Goal: Transaction & Acquisition: Purchase product/service

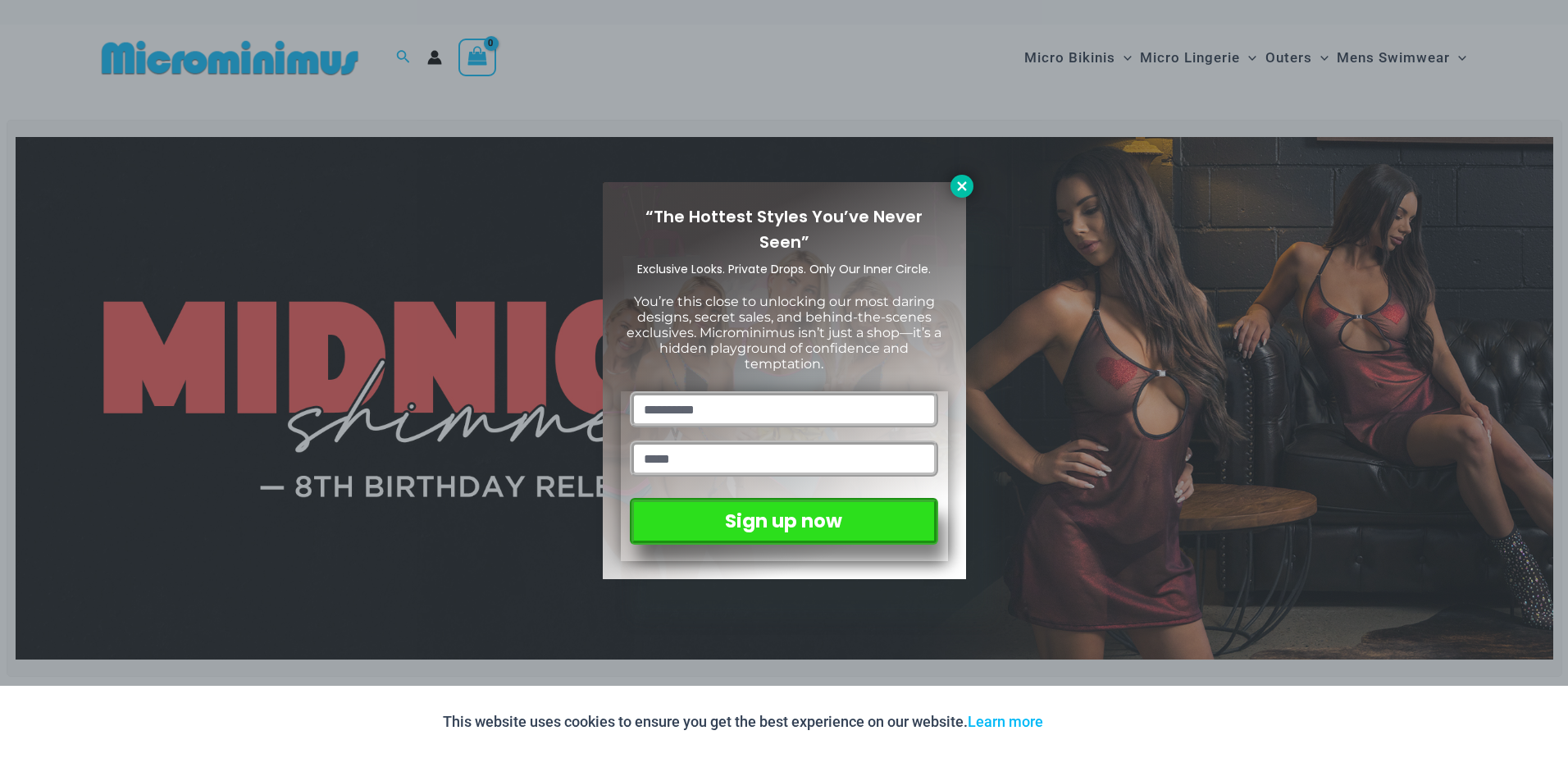
click at [969, 183] on icon at bounding box center [962, 186] width 15 height 15
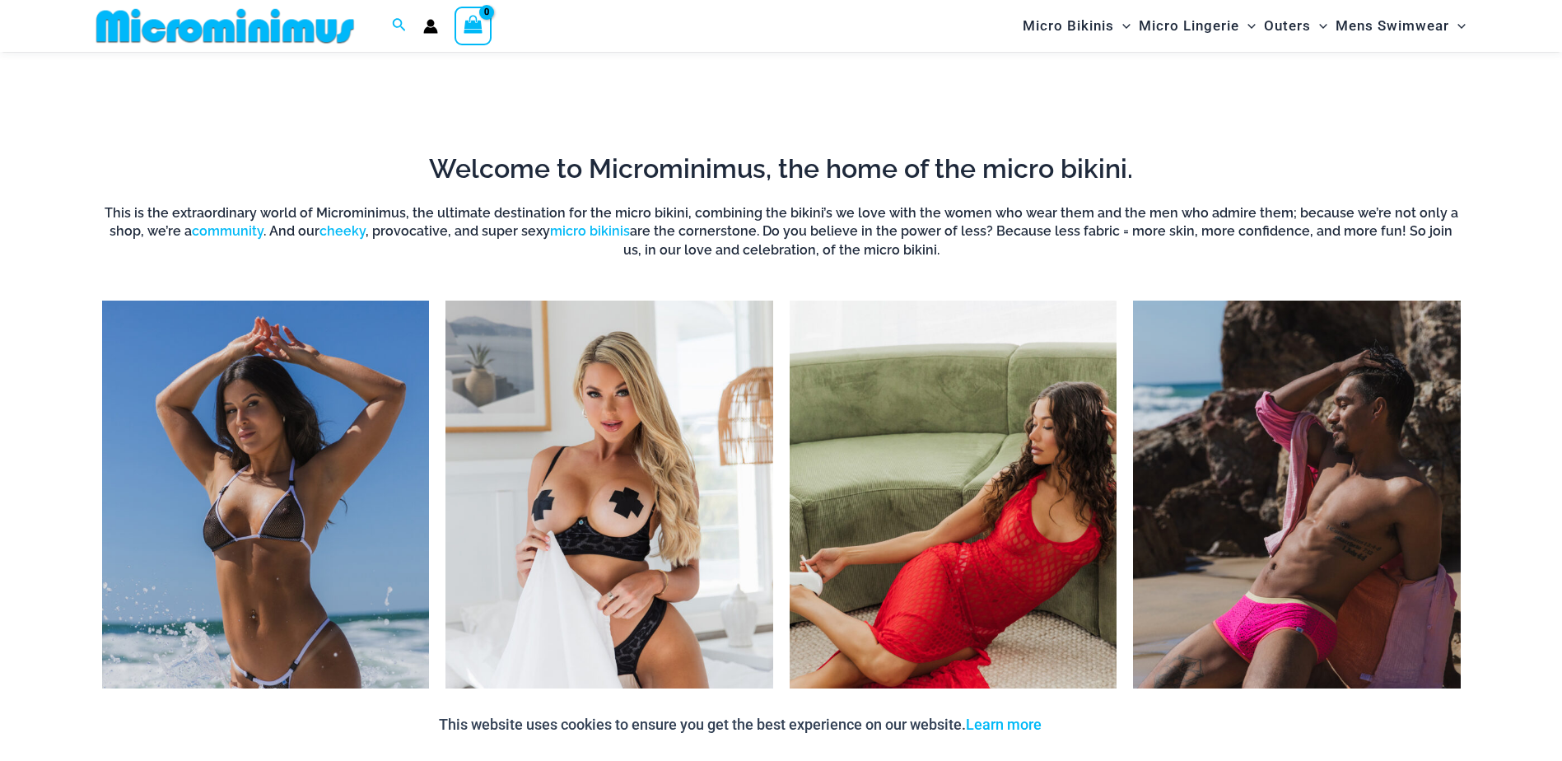
scroll to position [1468, 0]
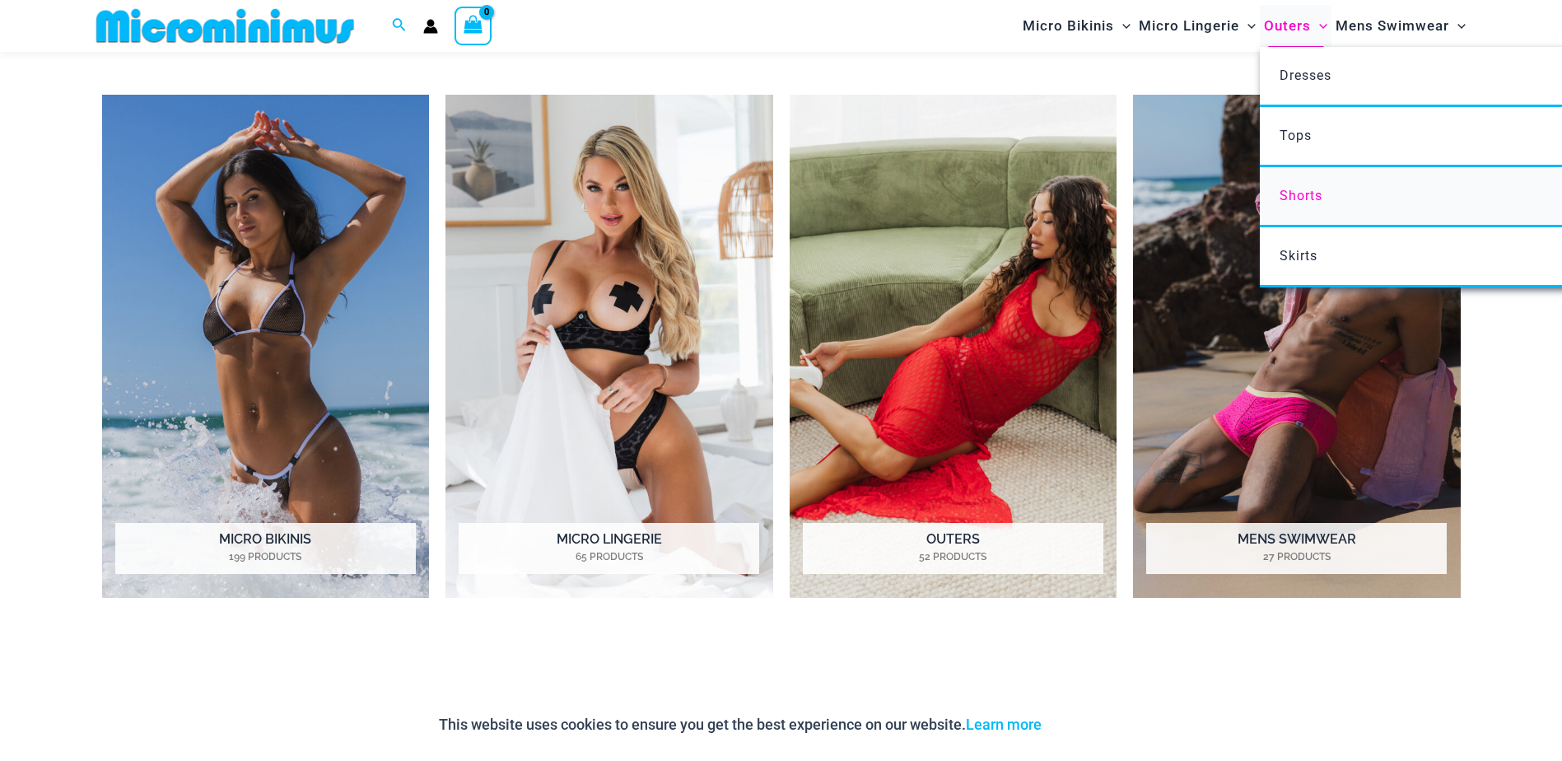
click at [1317, 192] on span "Shorts" at bounding box center [1301, 196] width 43 height 16
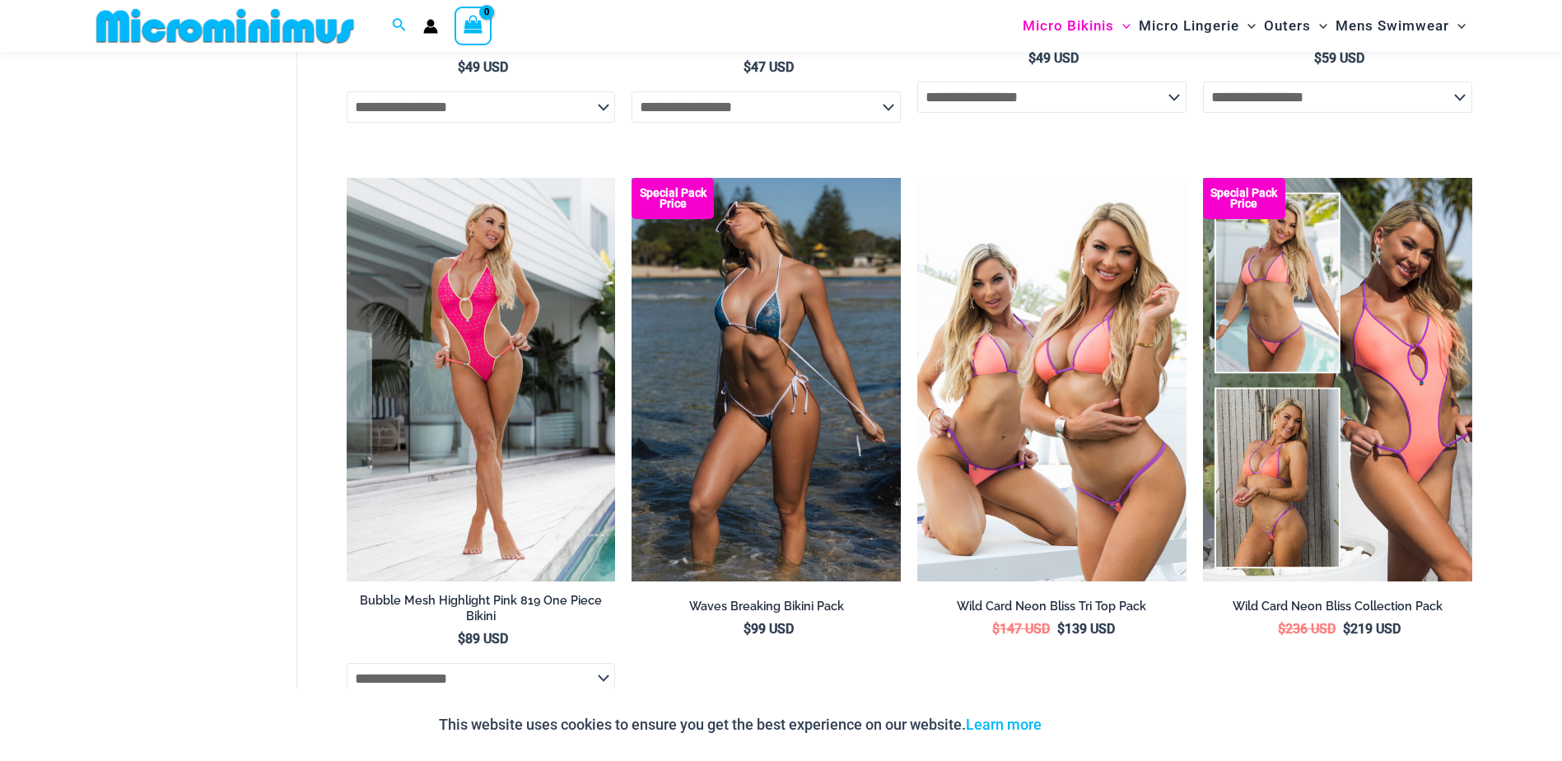
scroll to position [4514, 0]
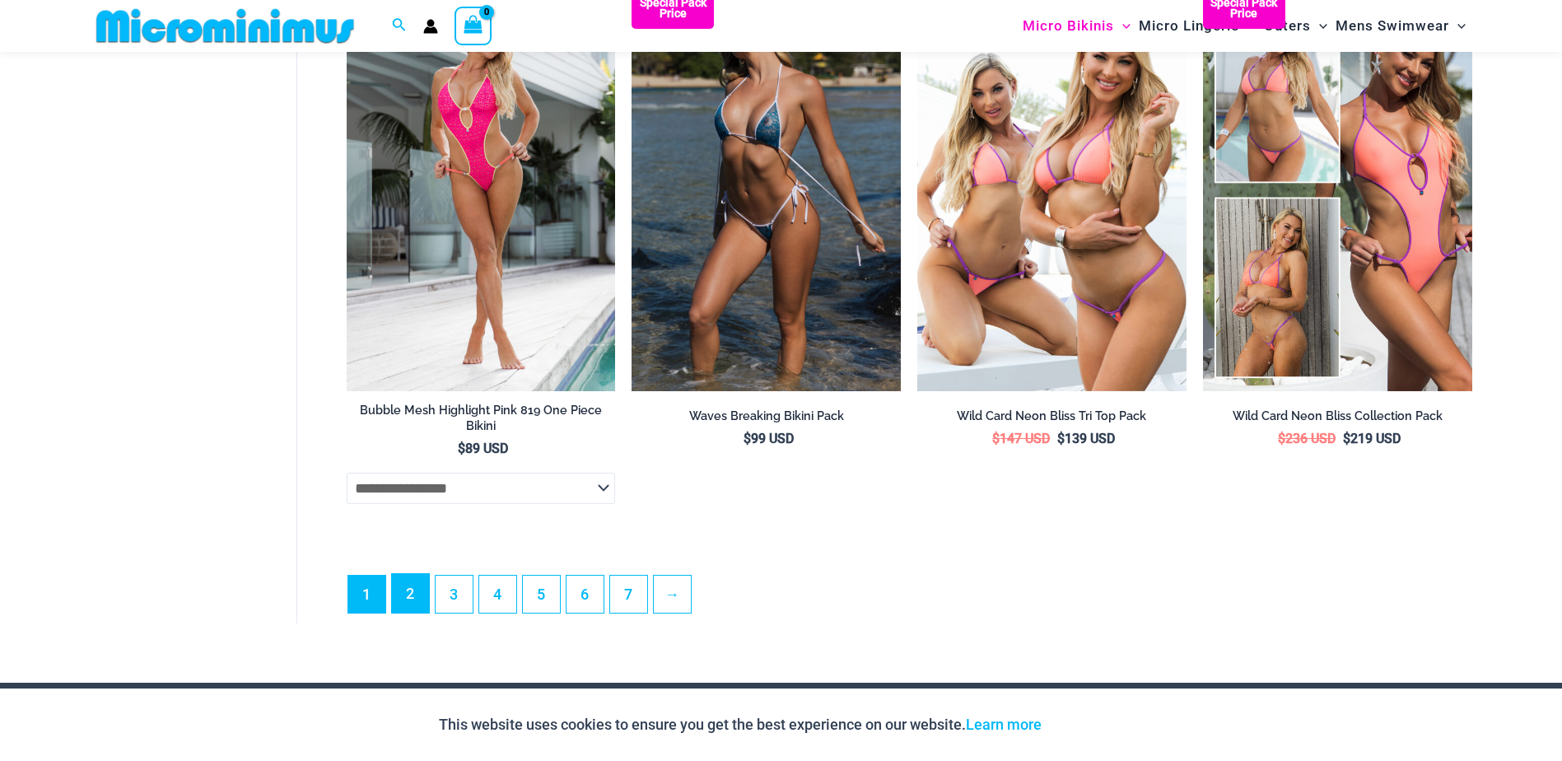
click at [411, 613] on link "2" at bounding box center [410, 593] width 37 height 39
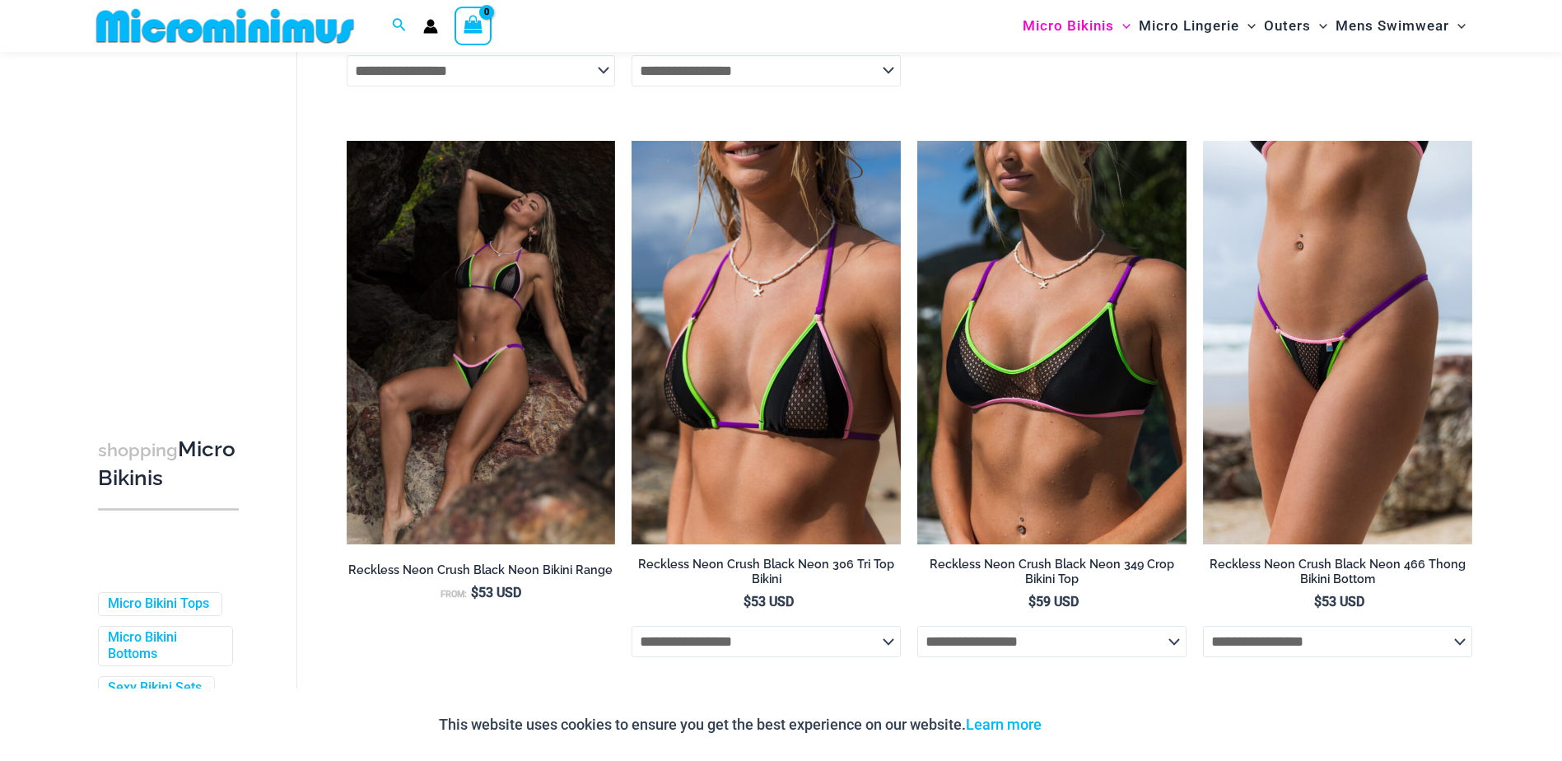
scroll to position [4268, 0]
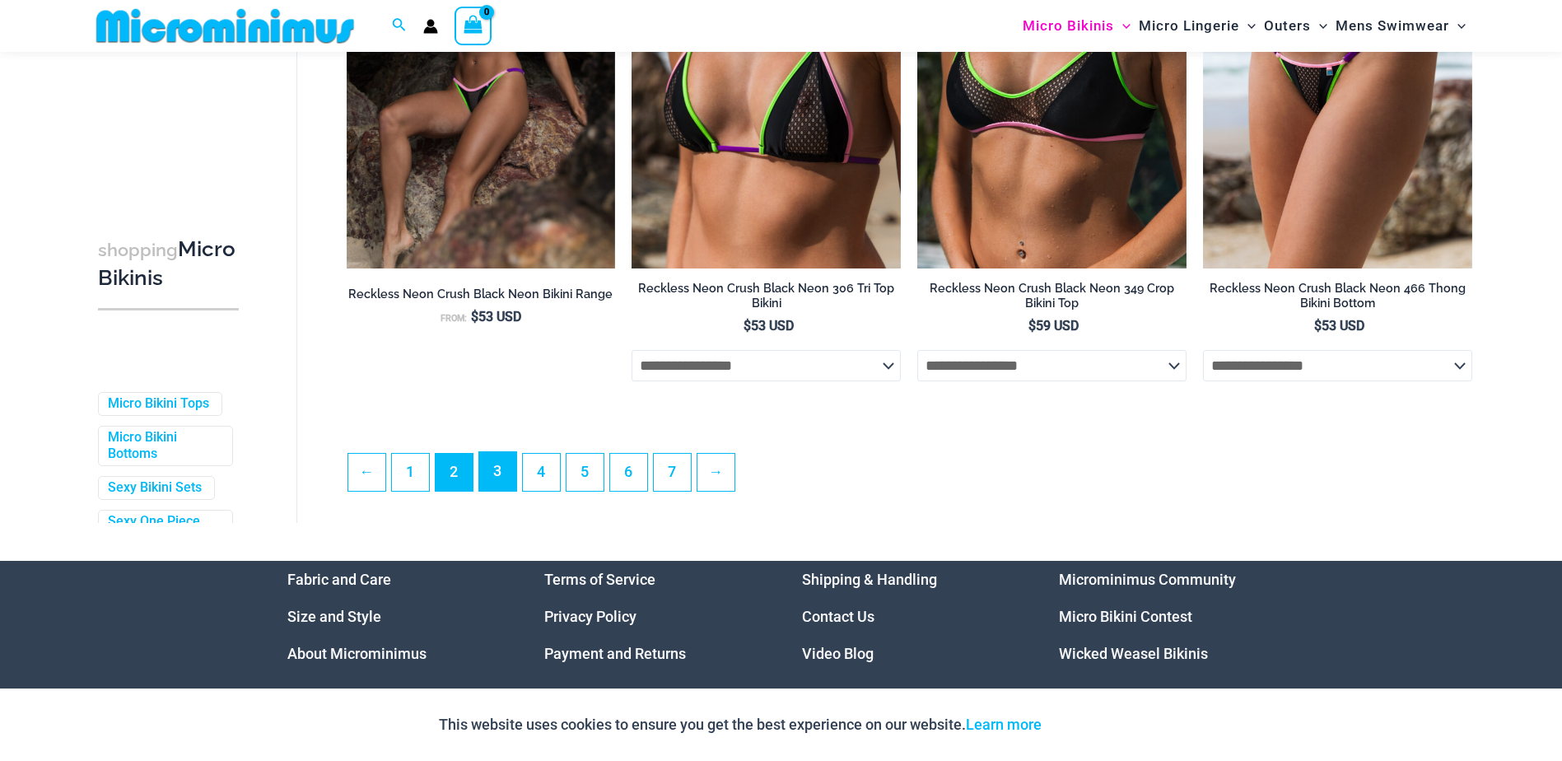
click at [513, 491] on link "3" at bounding box center [497, 471] width 37 height 39
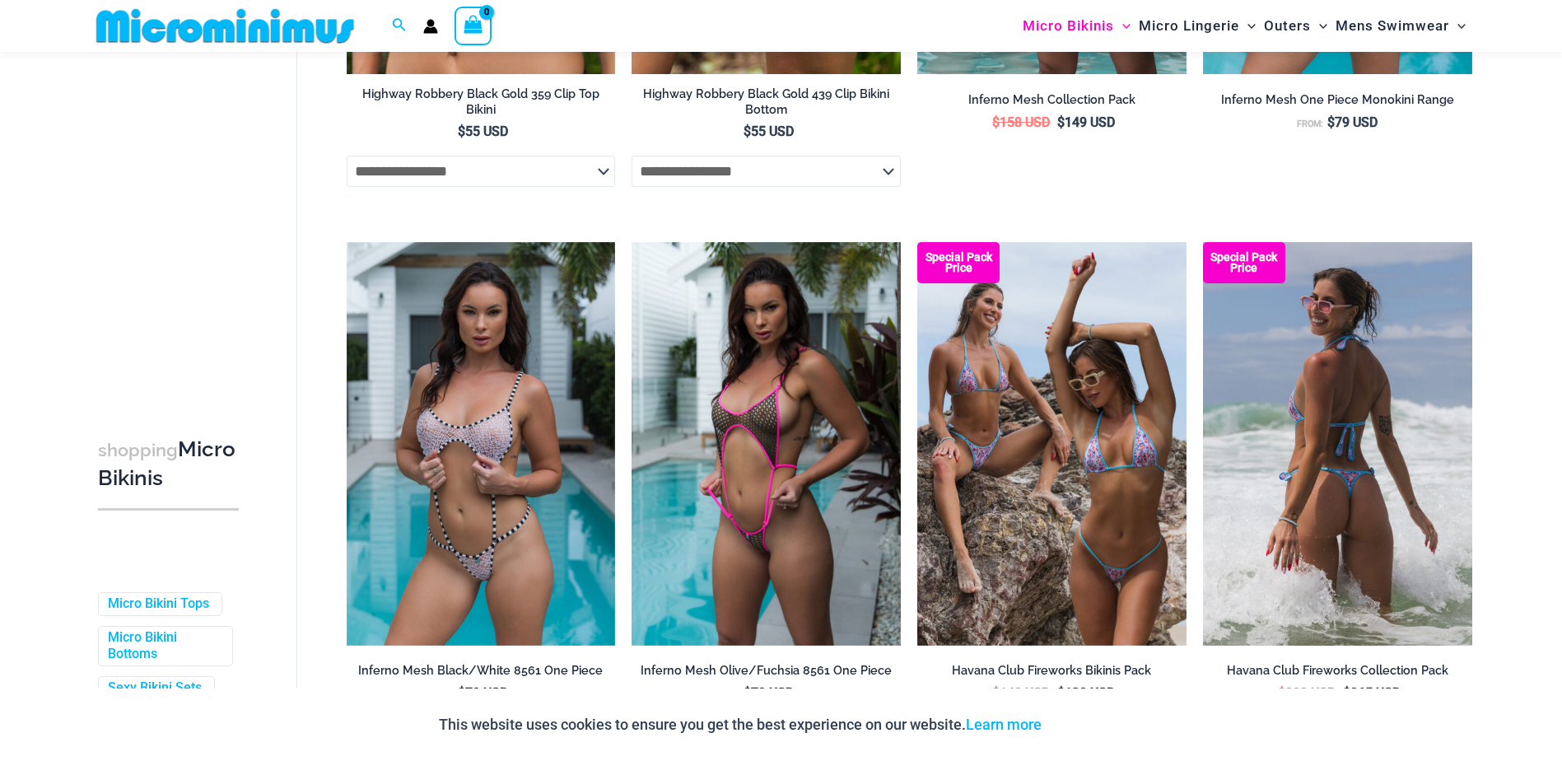
scroll to position [4185, 0]
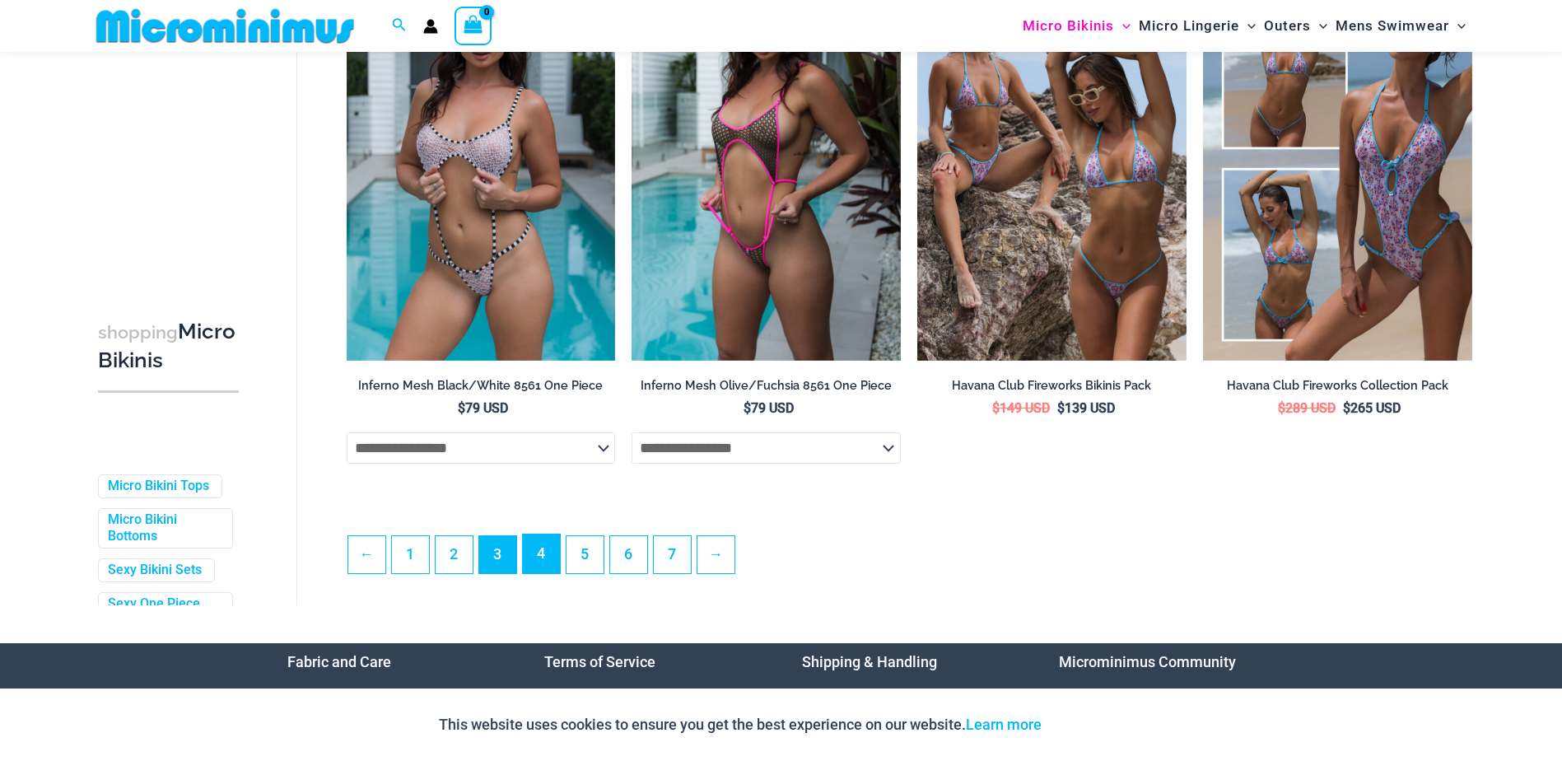
click at [541, 573] on link "4" at bounding box center [541, 554] width 37 height 39
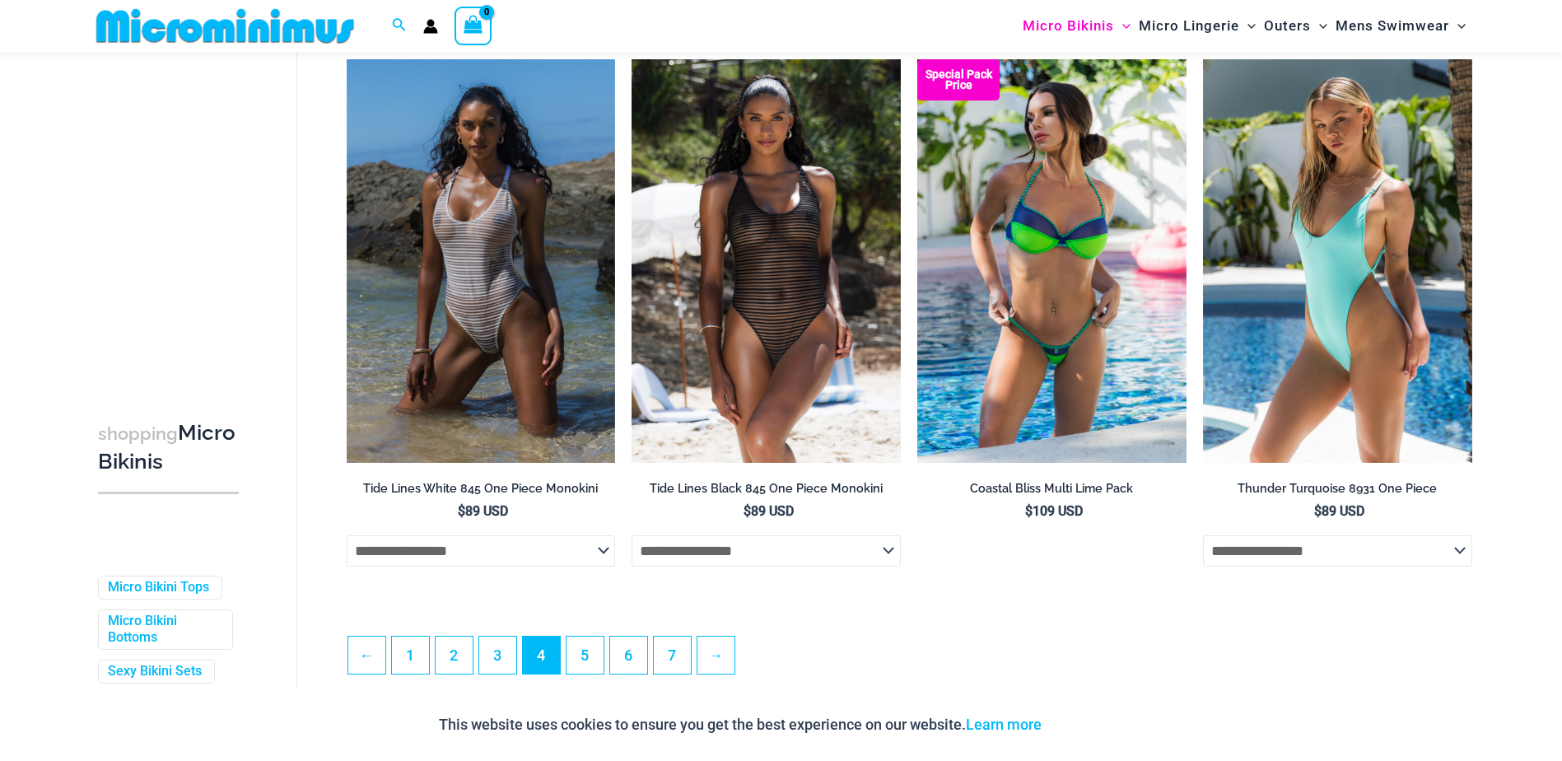
scroll to position [4198, 0]
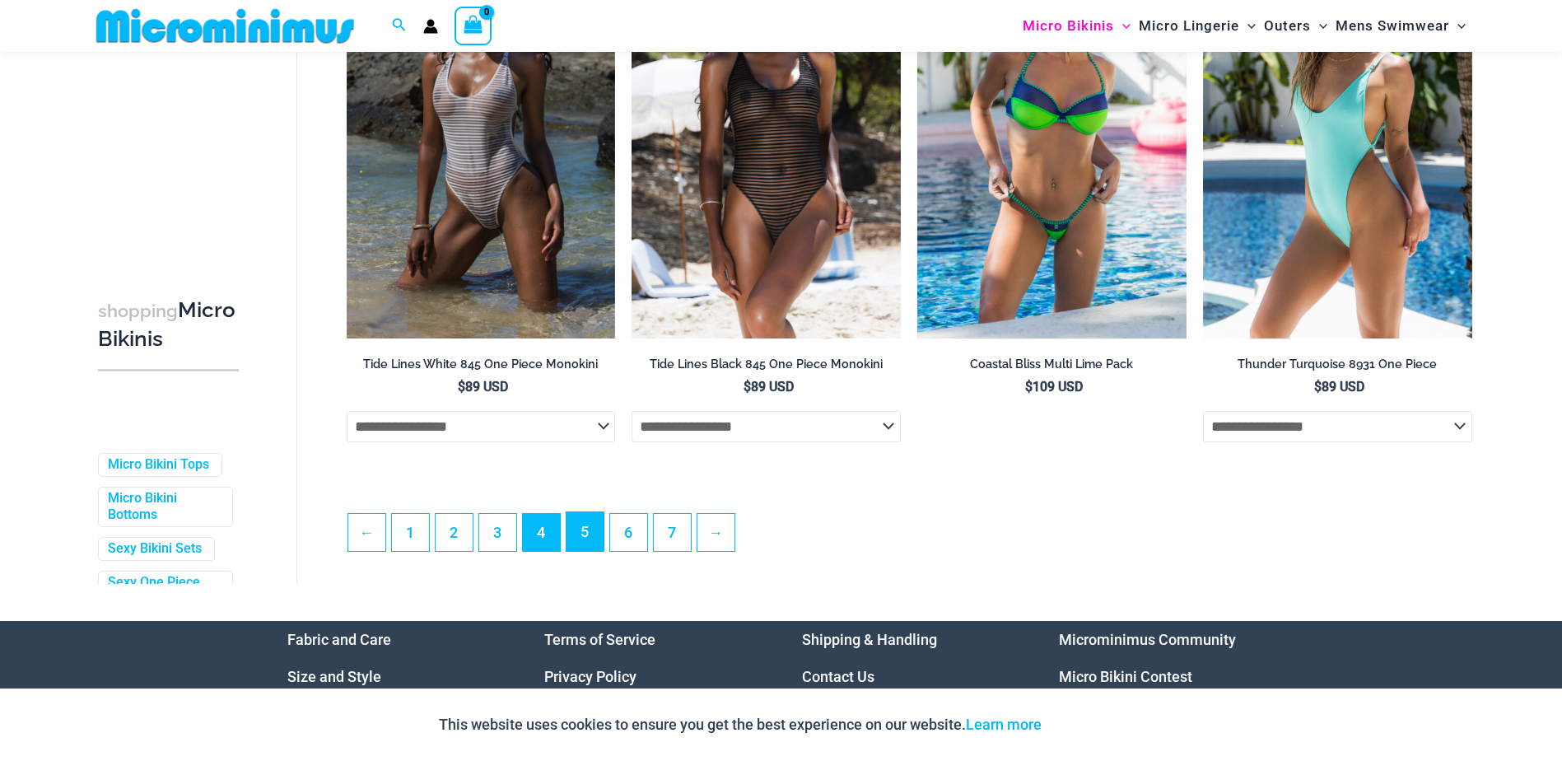
click at [591, 551] on link "5" at bounding box center [585, 531] width 37 height 39
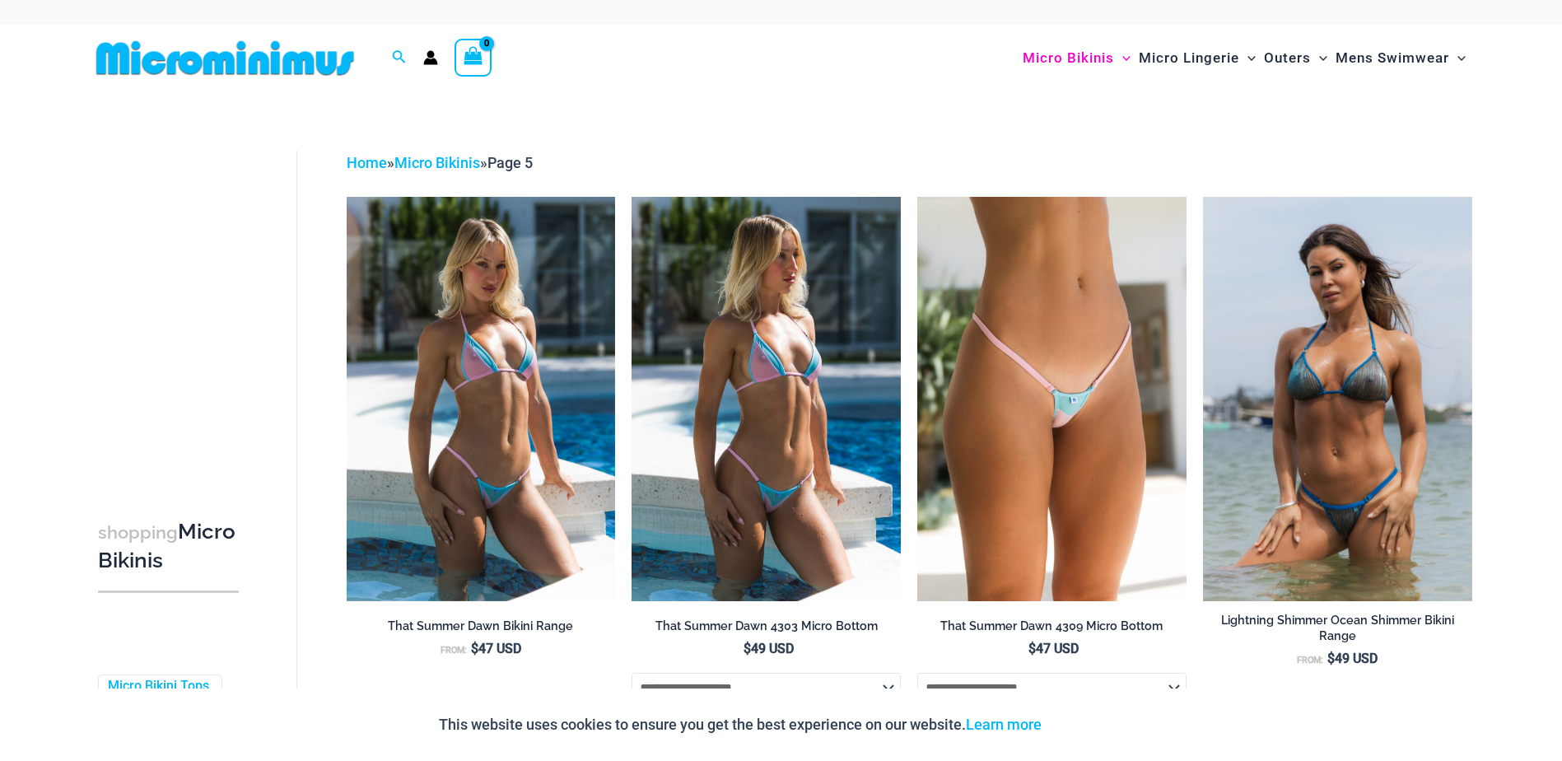
drag, startPoint x: 785, startPoint y: 516, endPoint x: 777, endPoint y: 516, distance: 8.3
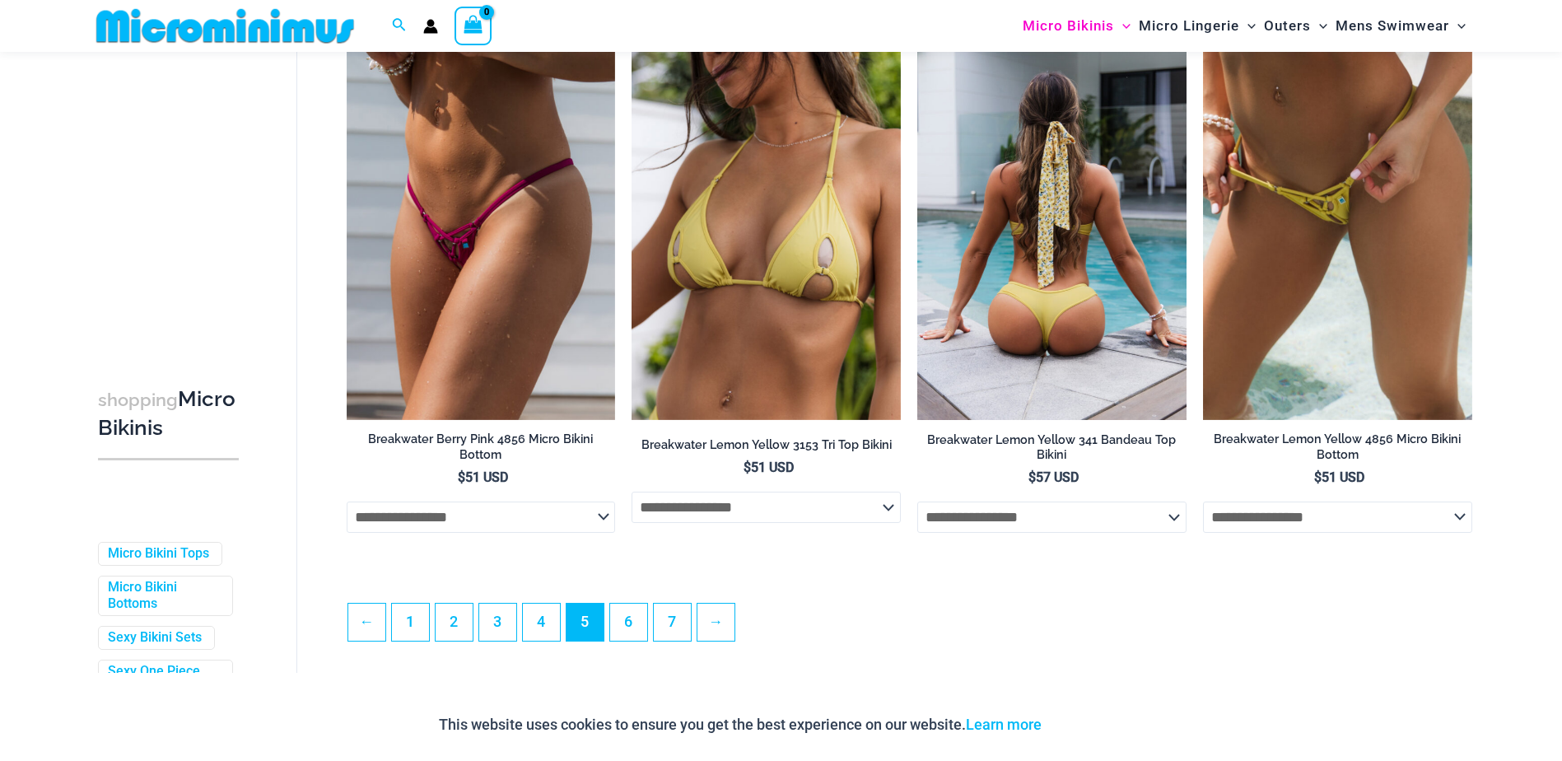
scroll to position [4349, 0]
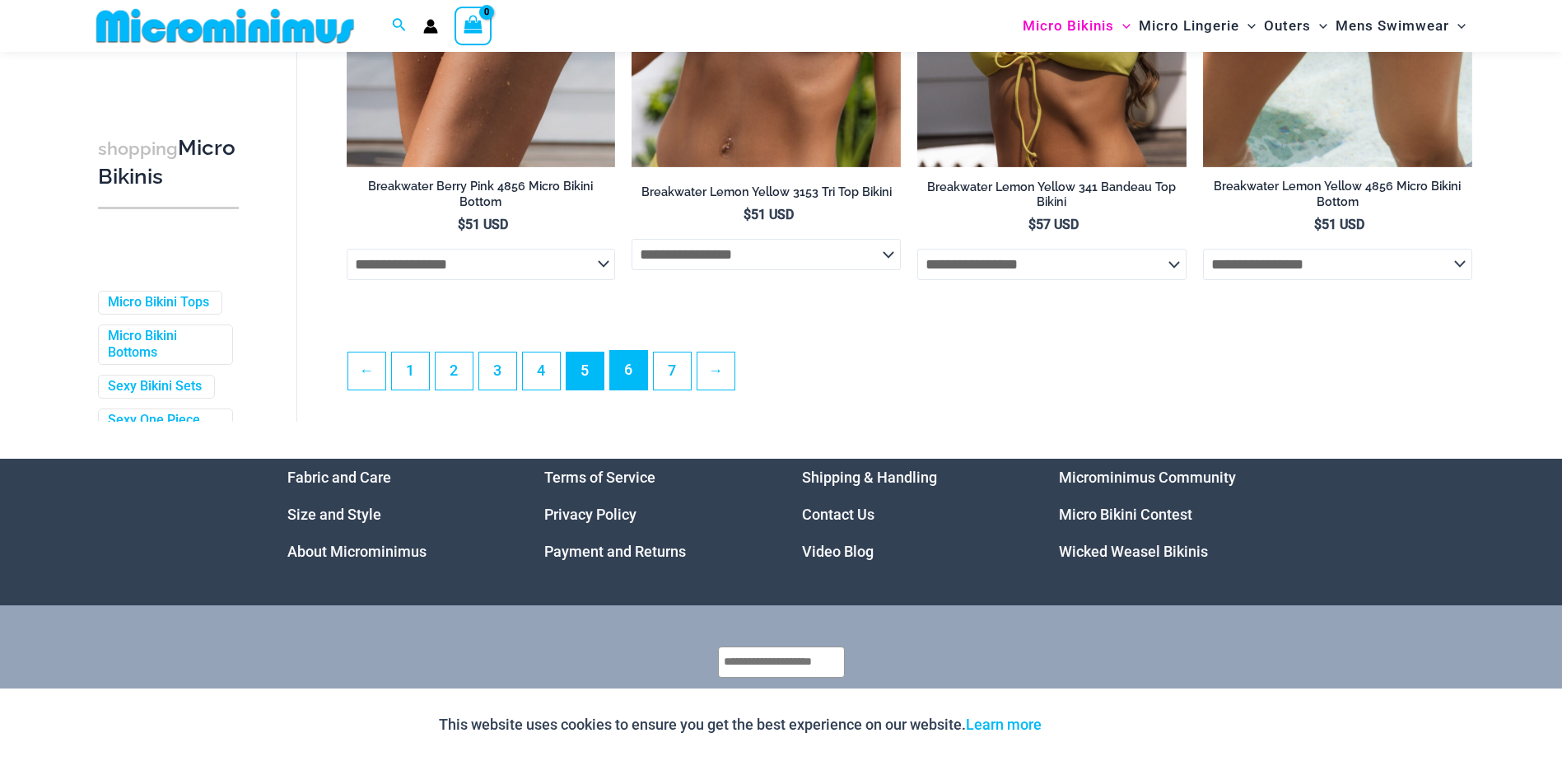
click at [624, 380] on link "6" at bounding box center [628, 370] width 37 height 39
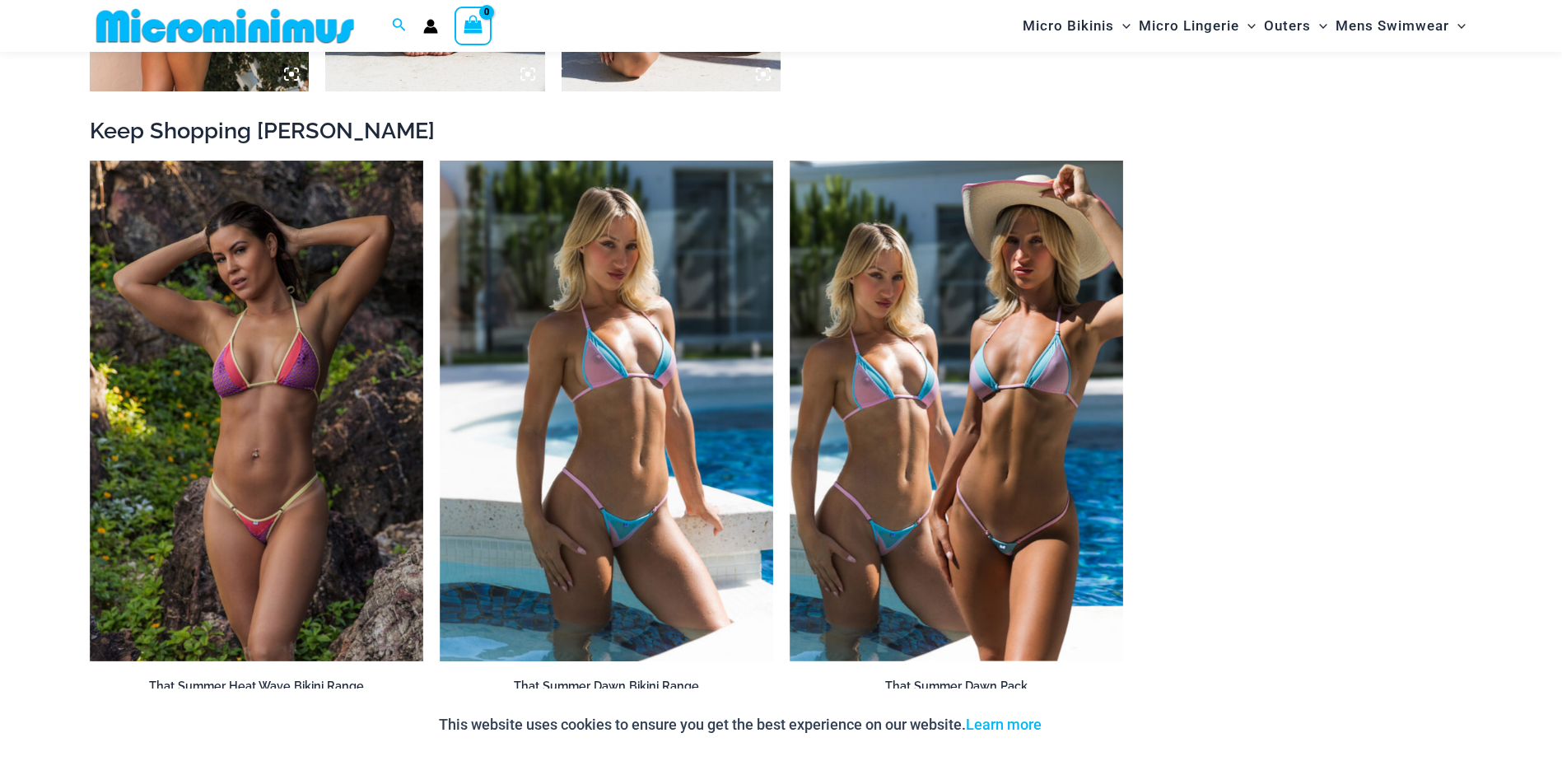
scroll to position [1796, 0]
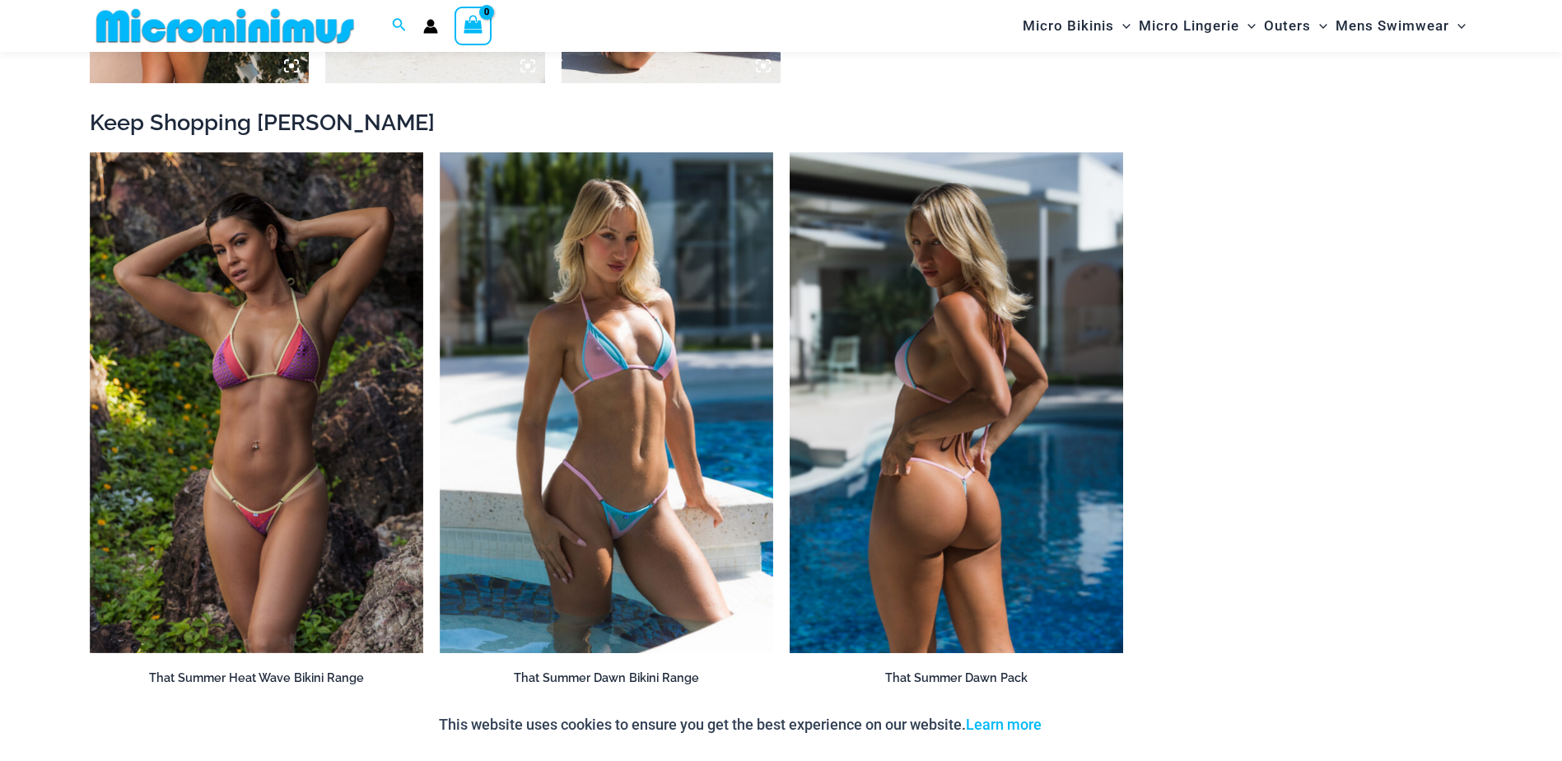
click at [1052, 422] on img at bounding box center [957, 402] width 334 height 501
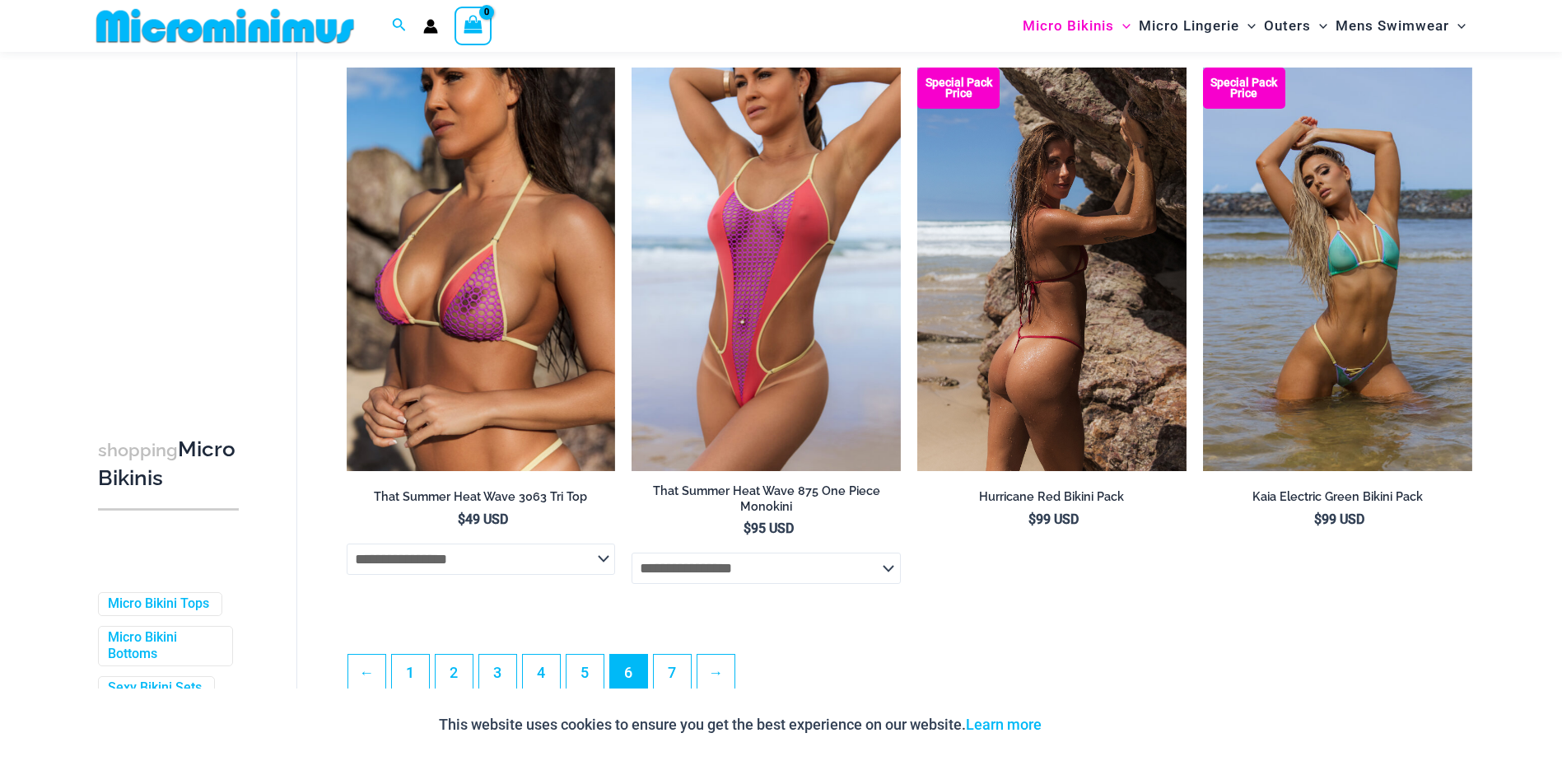
scroll to position [4104, 0]
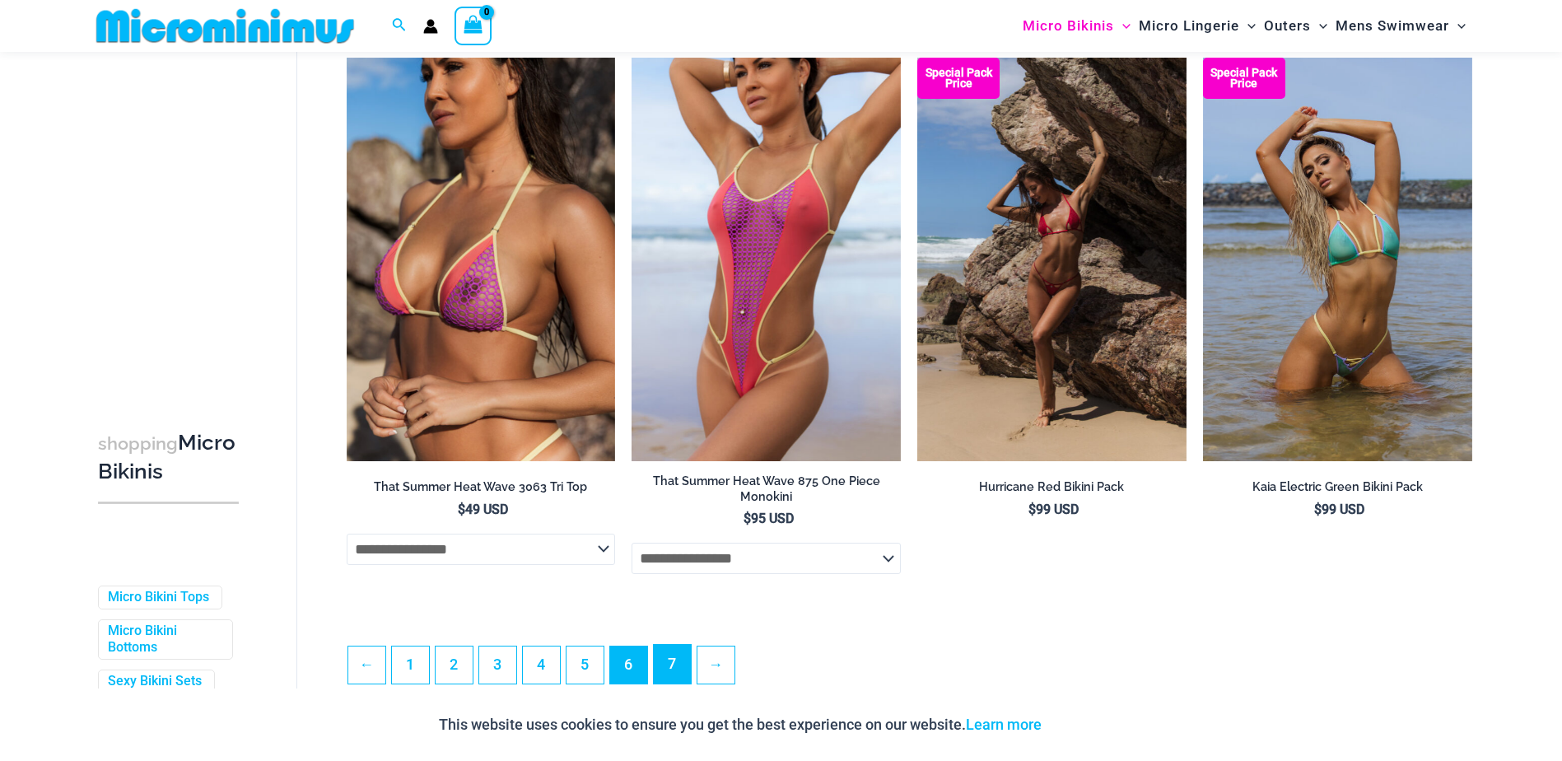
click at [684, 679] on link "7" at bounding box center [672, 664] width 37 height 39
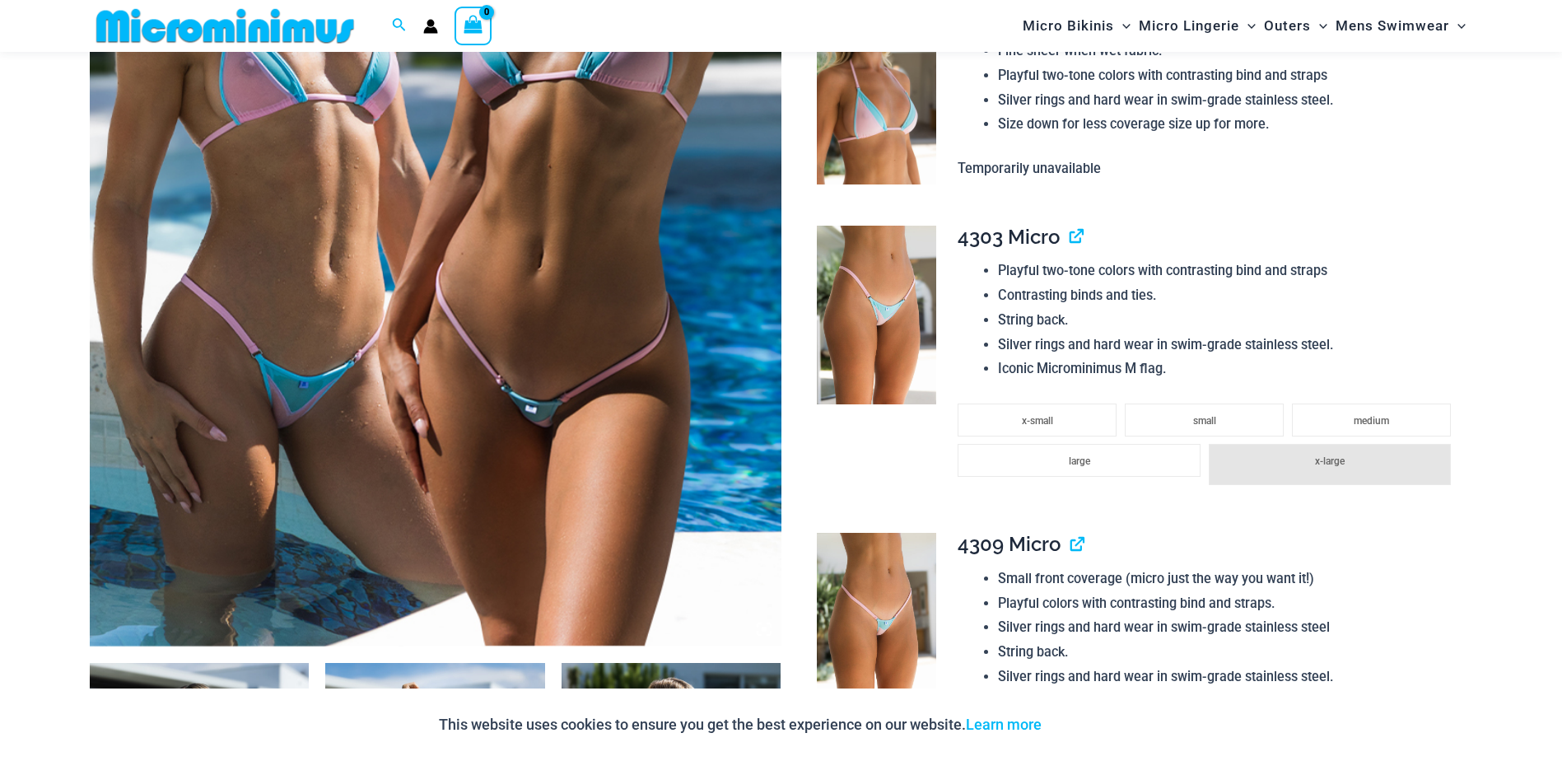
scroll to position [316, 0]
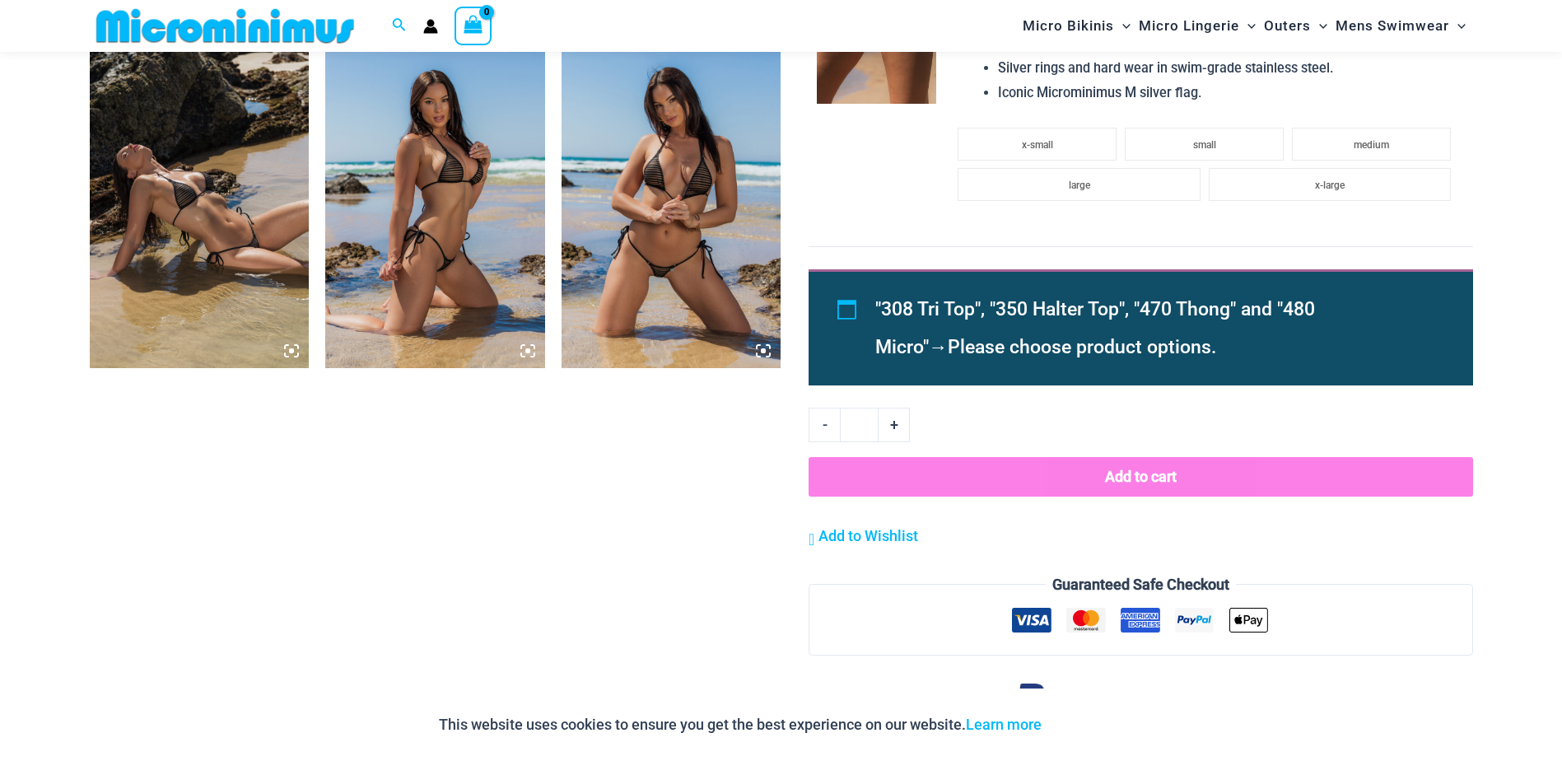
scroll to position [1550, 0]
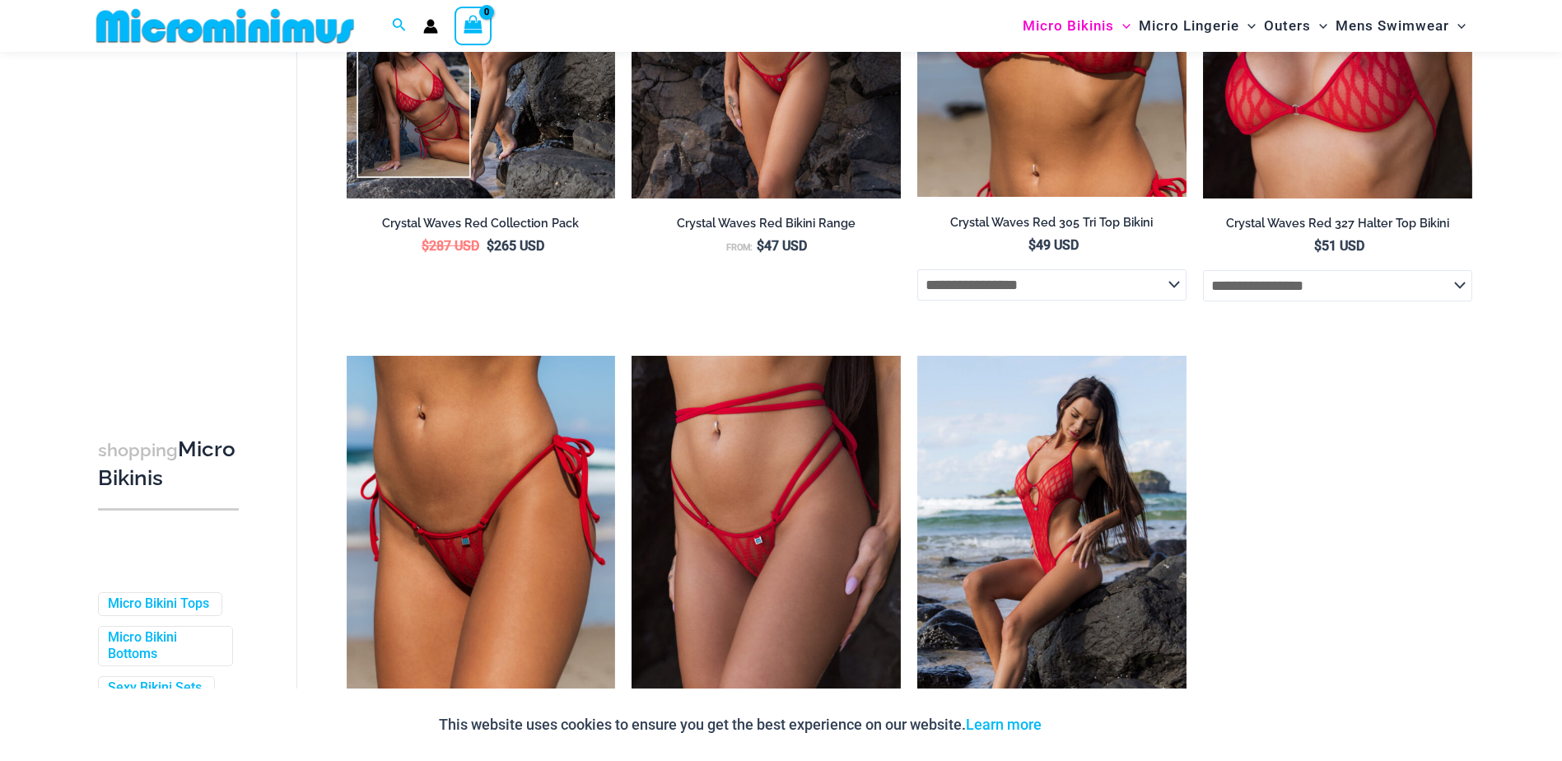
scroll to position [645, 0]
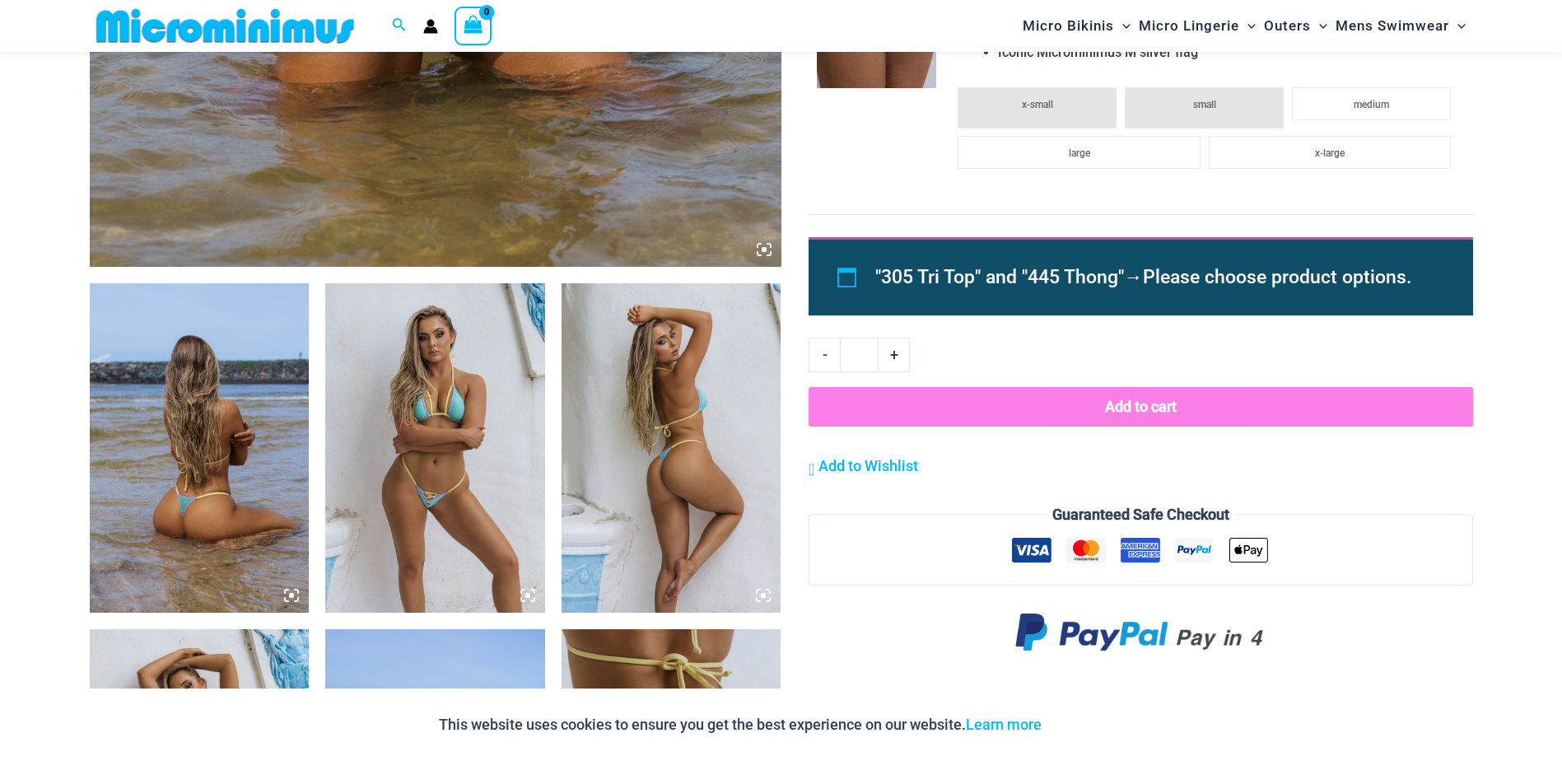
scroll to position [890, 0]
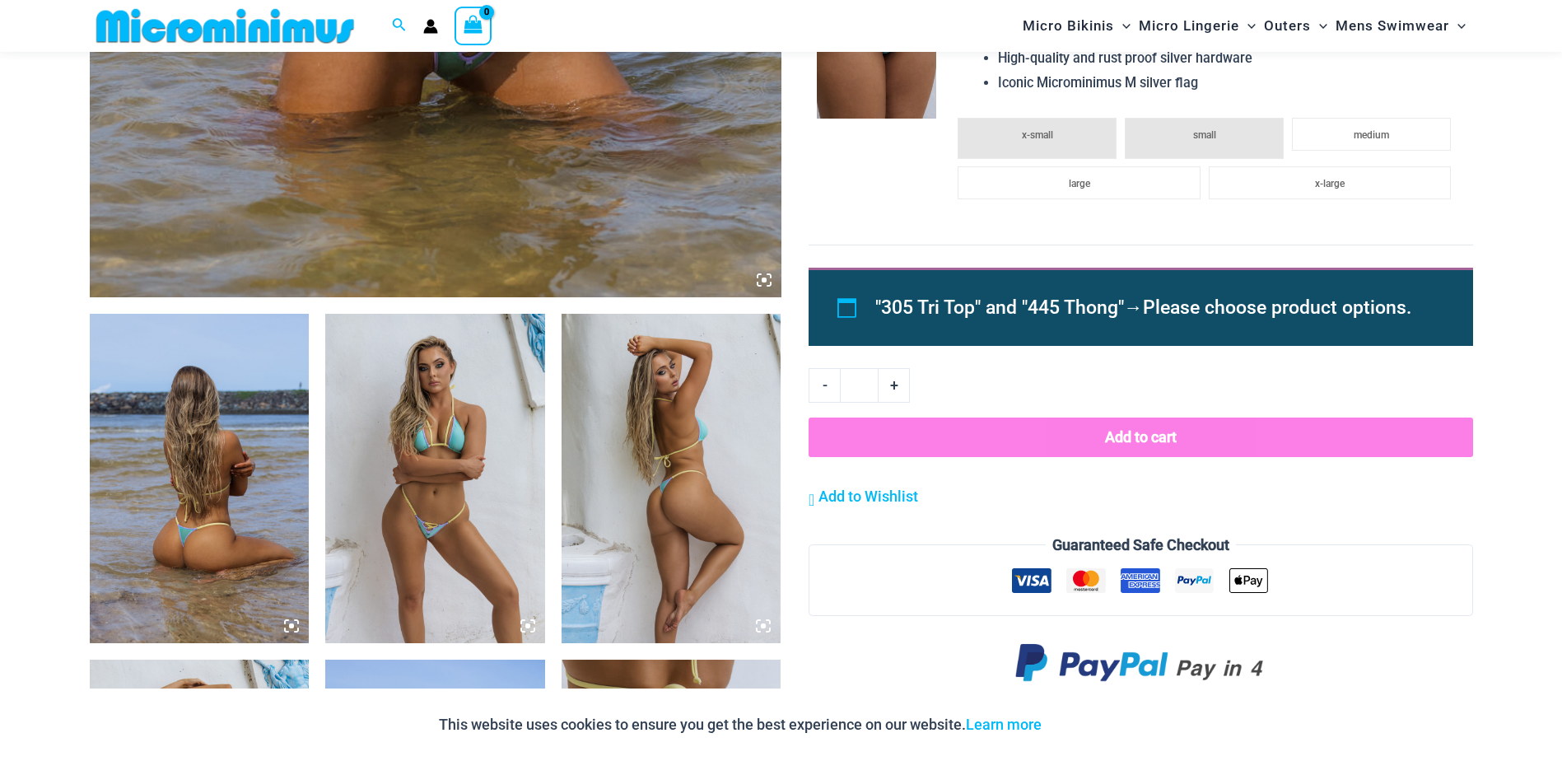
click at [478, 456] on img at bounding box center [435, 478] width 220 height 329
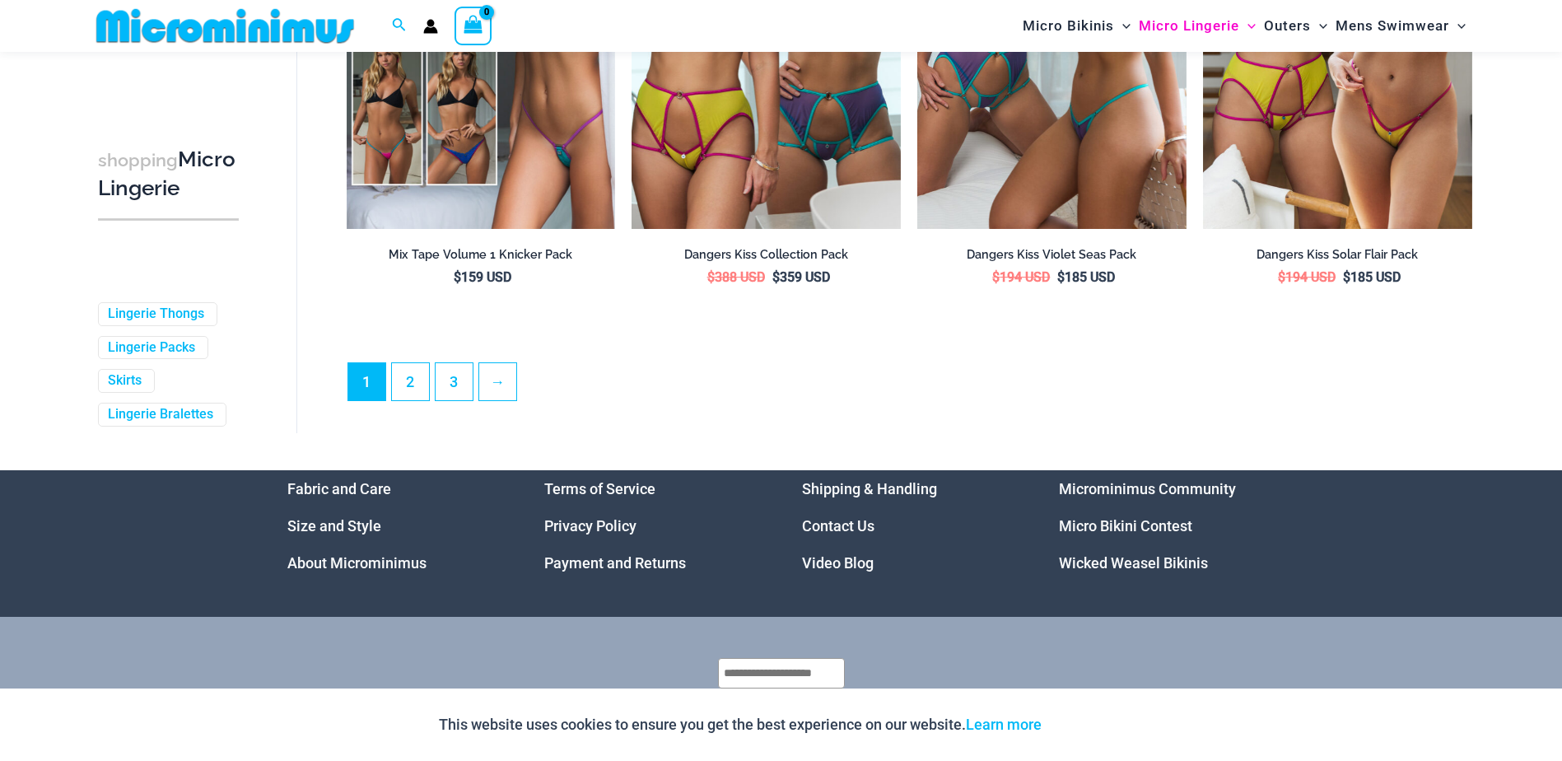
scroll to position [4350, 0]
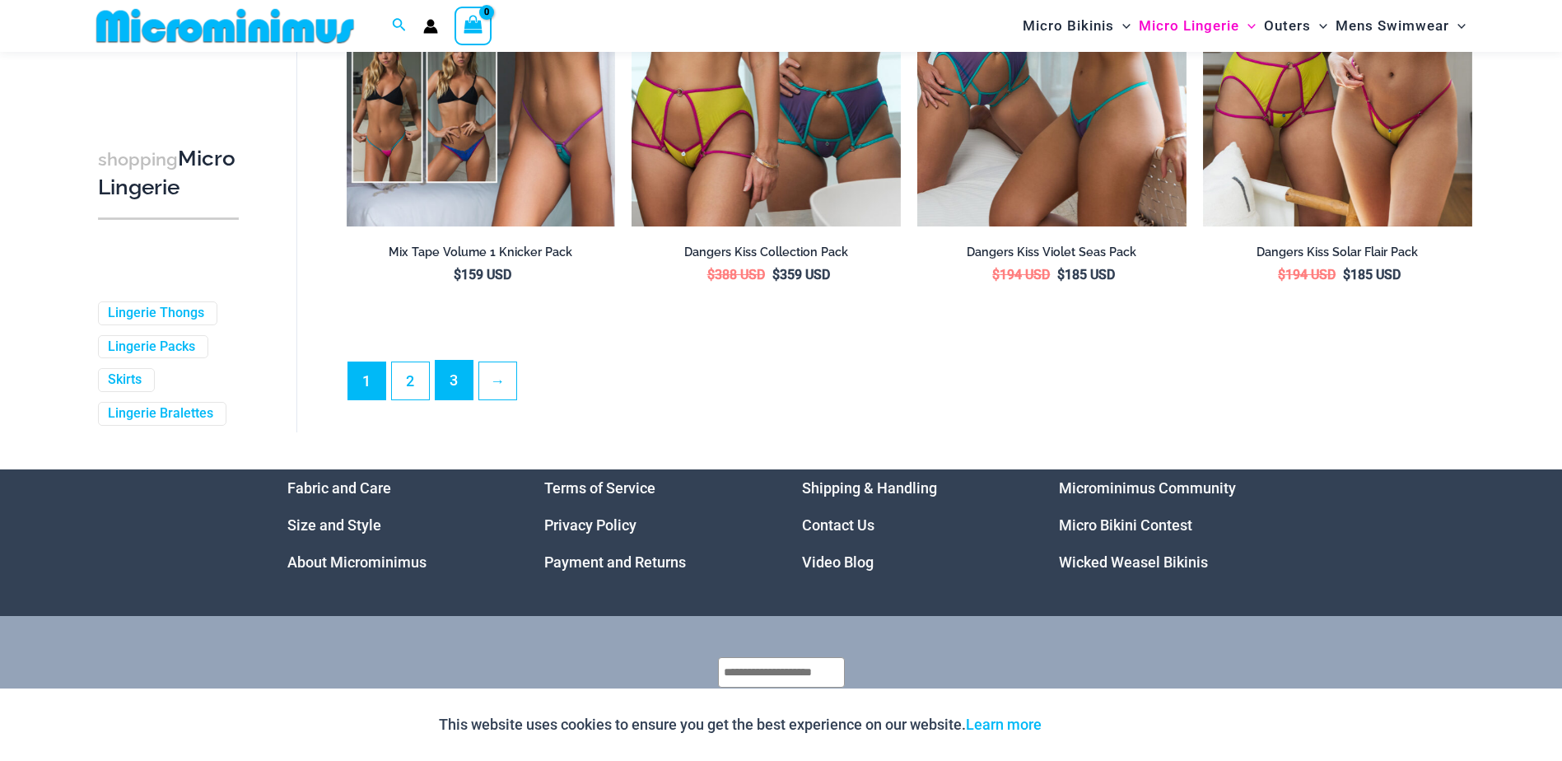
click at [453, 393] on link "3" at bounding box center [454, 380] width 37 height 39
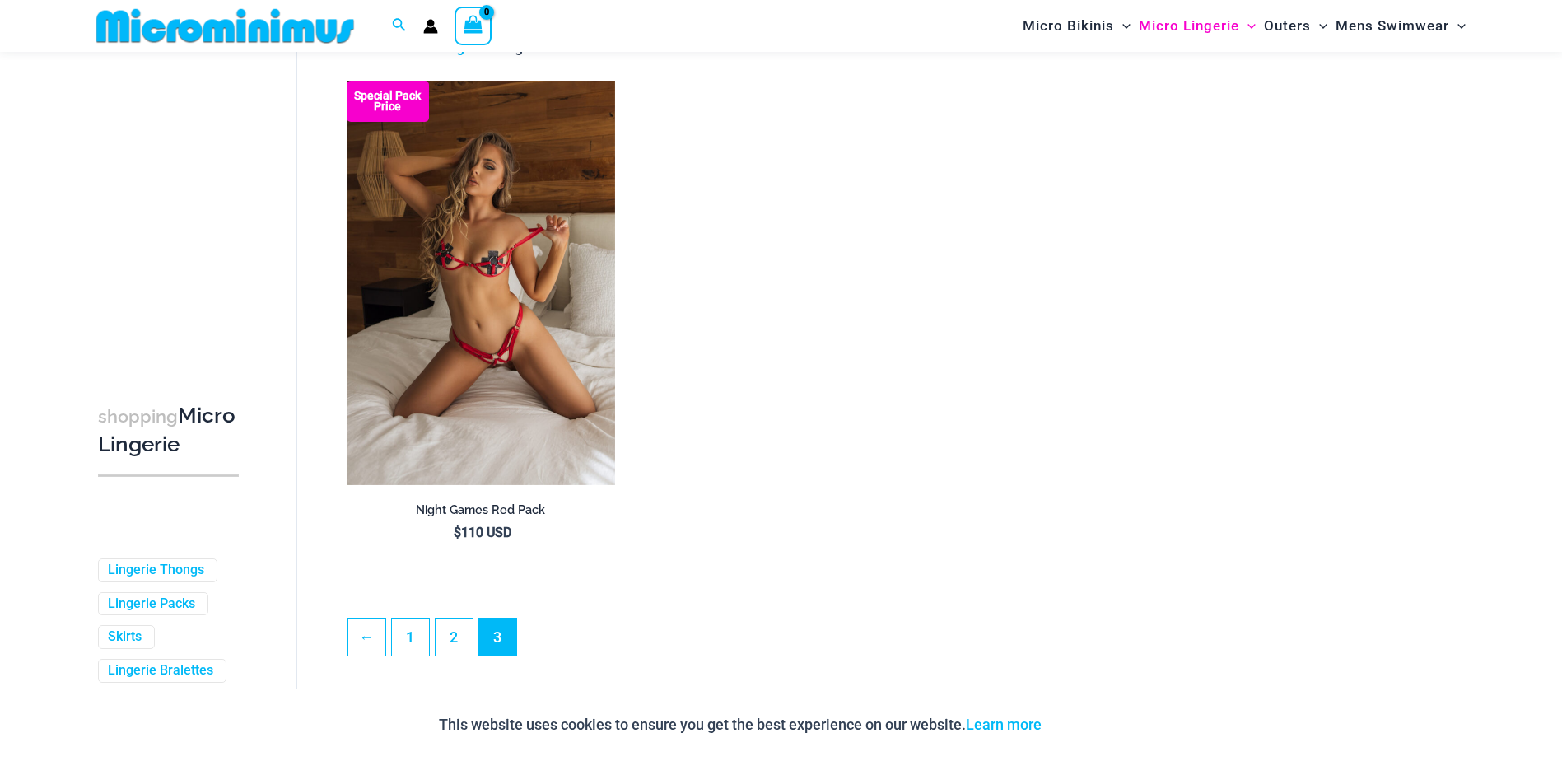
scroll to position [151, 0]
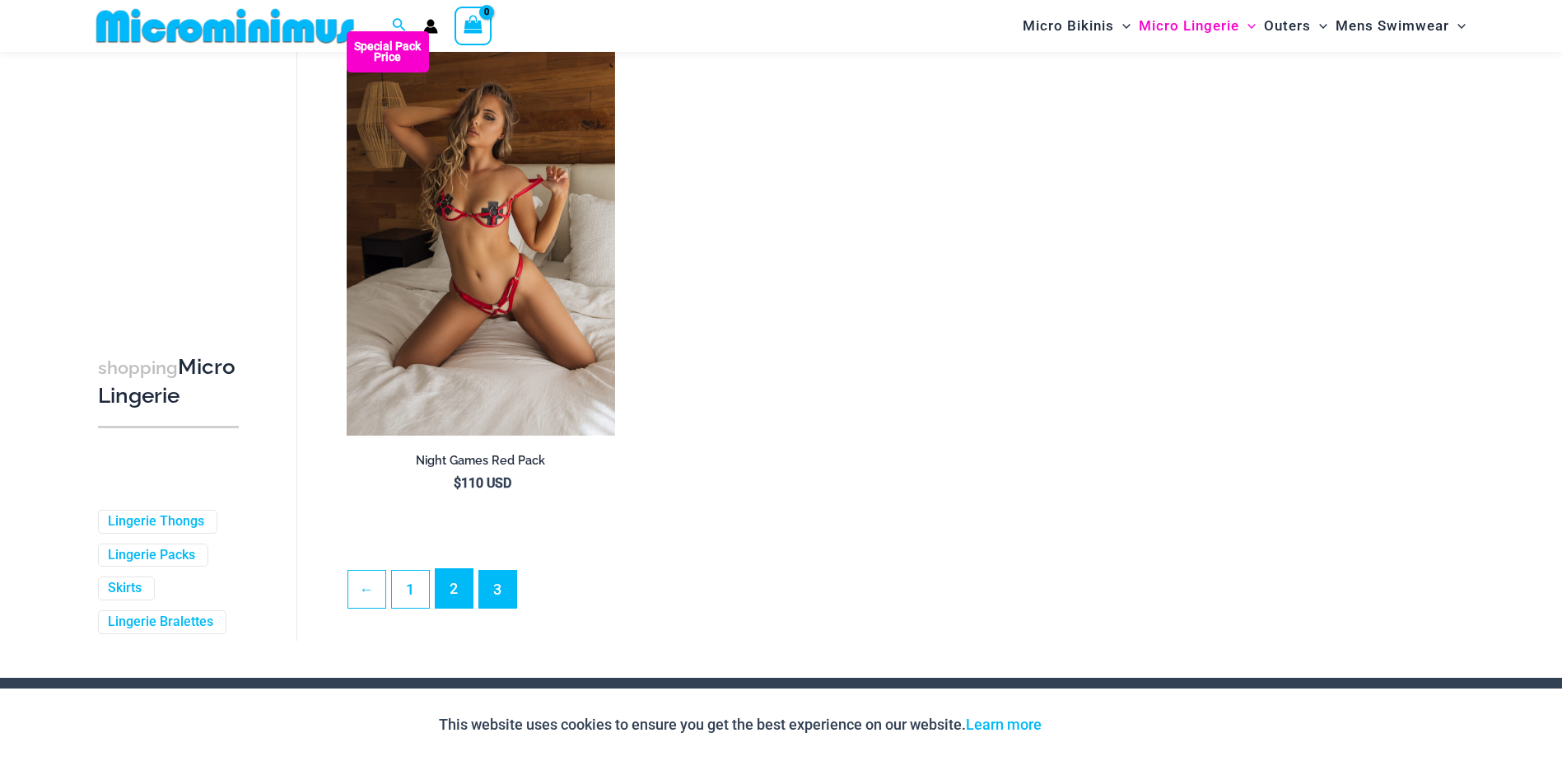
click at [446, 597] on link "2" at bounding box center [454, 588] width 37 height 39
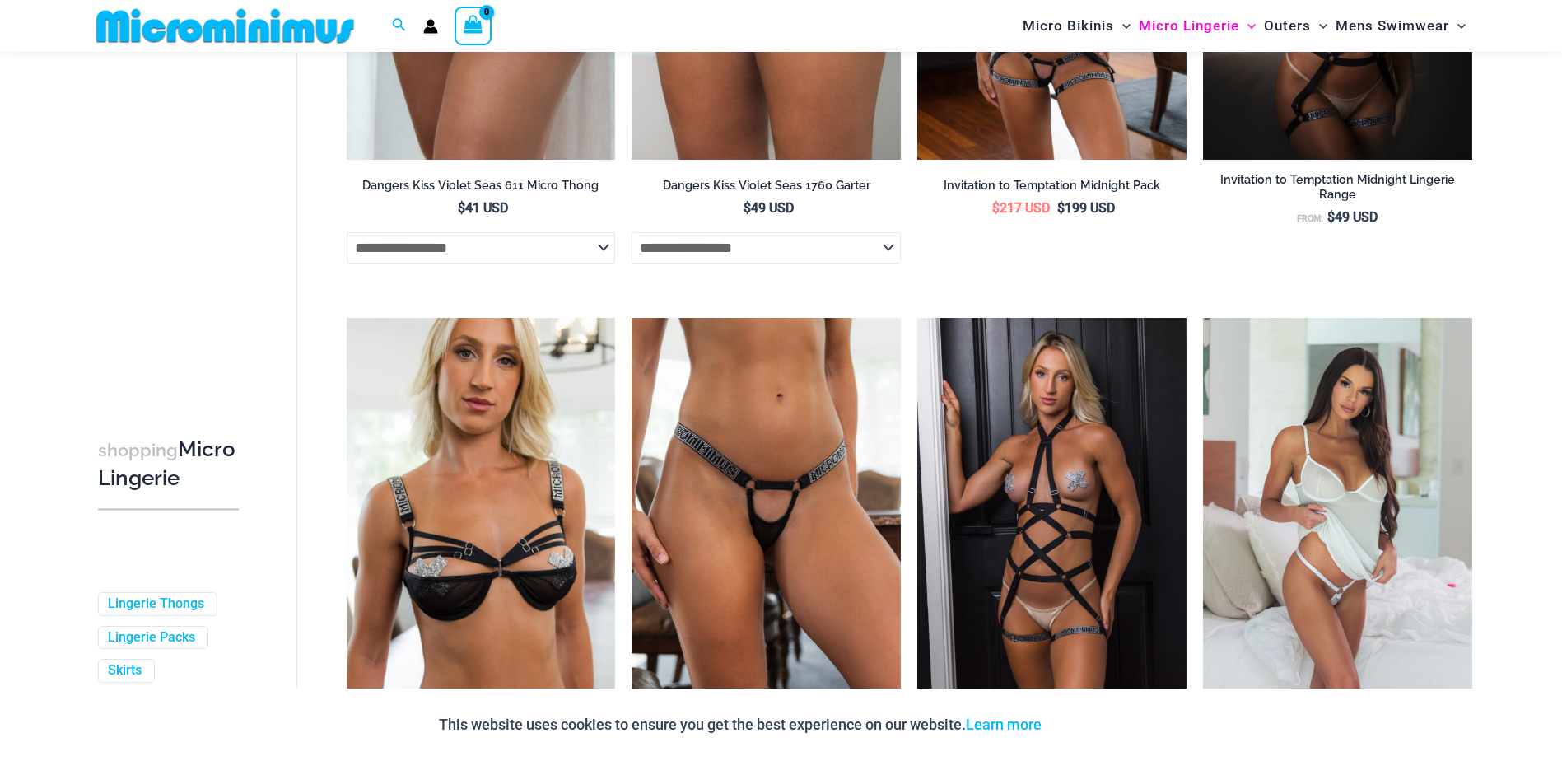
scroll to position [1550, 0]
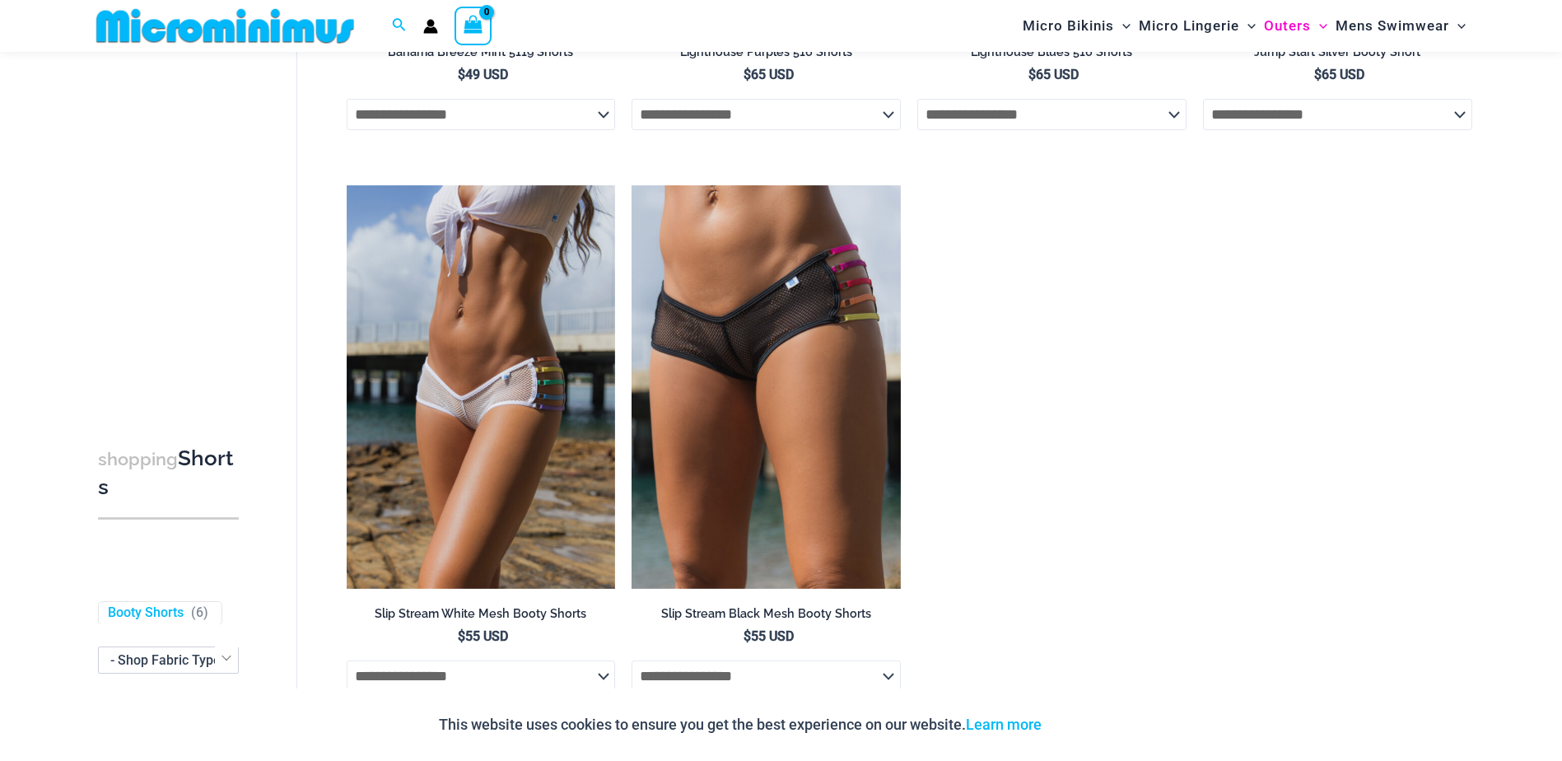
scroll to position [563, 0]
